Goal: Transaction & Acquisition: Obtain resource

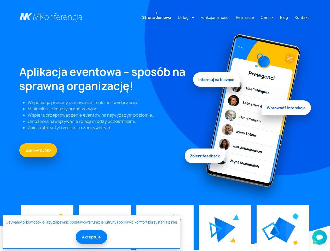
click at [185, 17] on link "Usługi" at bounding box center [184, 18] width 16 height 10
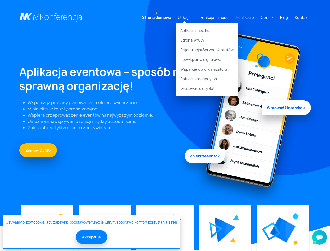
click at [225, 230] on img at bounding box center [225, 230] width 21 height 26
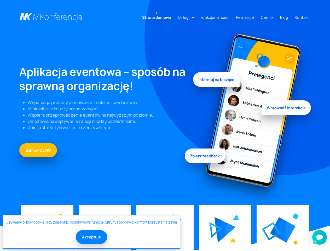
click at [283, 230] on img at bounding box center [282, 229] width 25 height 25
click at [91, 237] on button "Akceptuję" at bounding box center [91, 237] width 31 height 14
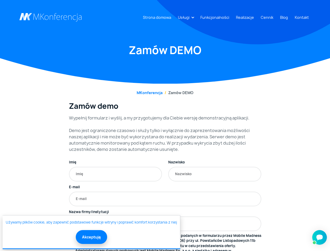
click at [185, 17] on link "Usługi" at bounding box center [184, 18] width 16 height 10
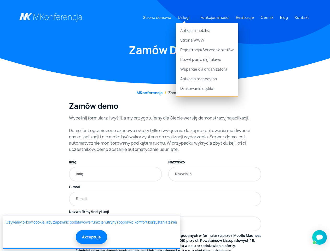
click at [91, 237] on button "Akceptuję" at bounding box center [91, 237] width 31 height 14
